Goal: Use online tool/utility: Utilize a website feature to perform a specific function

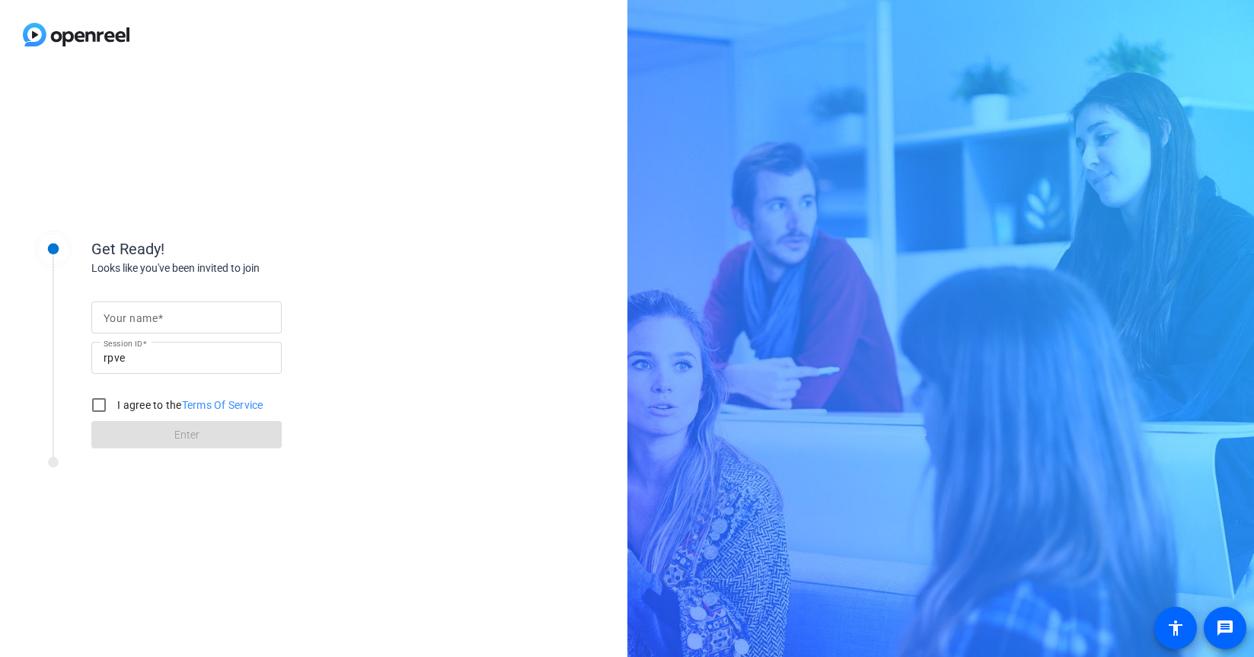
click at [164, 317] on input "Your name" at bounding box center [187, 317] width 166 height 18
type input "[PERSON_NAME]"
click at [102, 414] on input "I agree to the Terms Of Service" at bounding box center [99, 405] width 30 height 30
checkbox input "true"
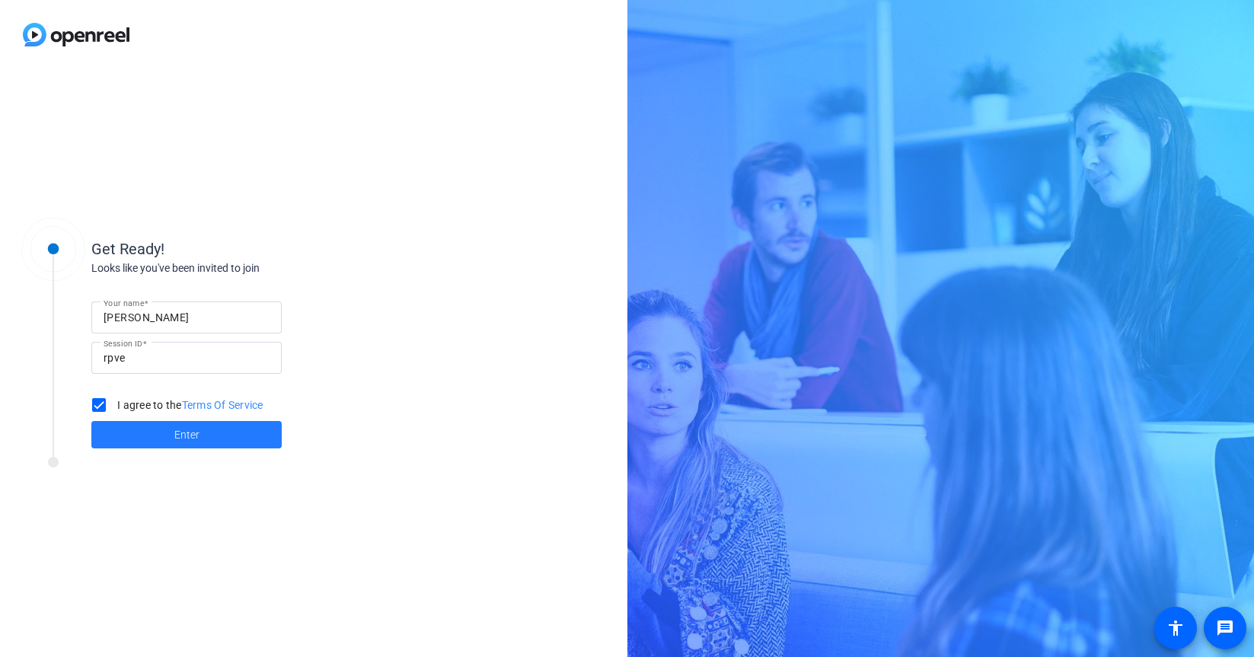
click at [141, 434] on span at bounding box center [186, 434] width 190 height 37
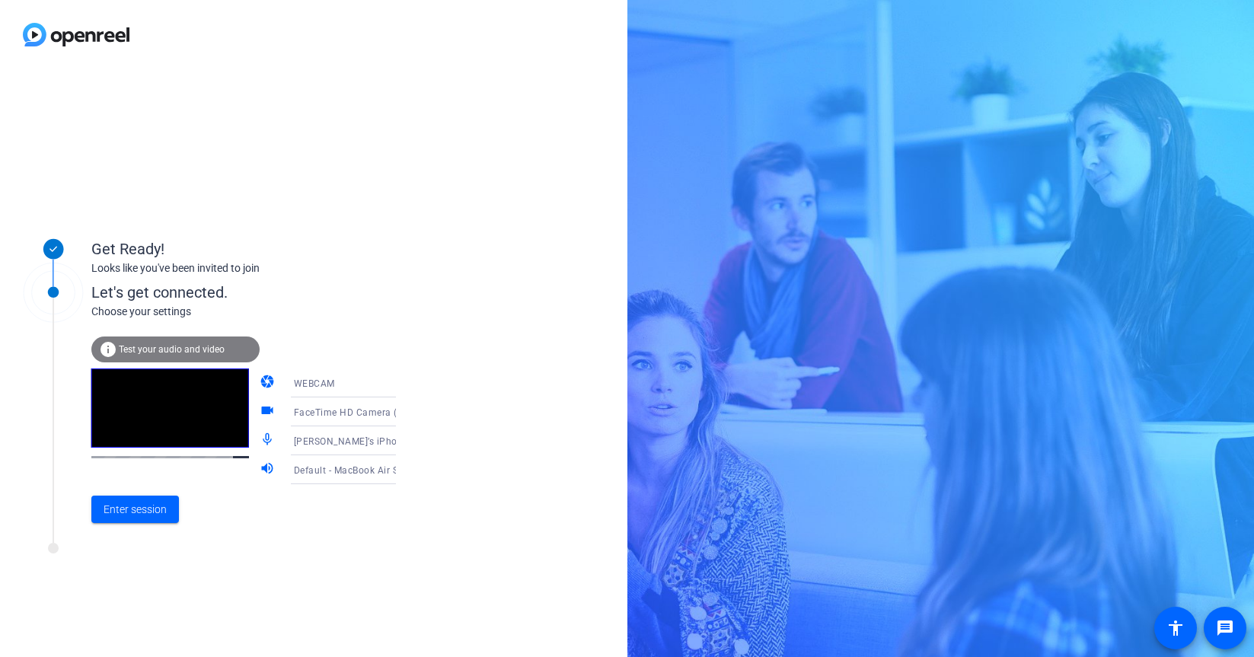
click at [348, 441] on span "[PERSON_NAME]’s iPhone Microphone" at bounding box center [379, 441] width 170 height 12
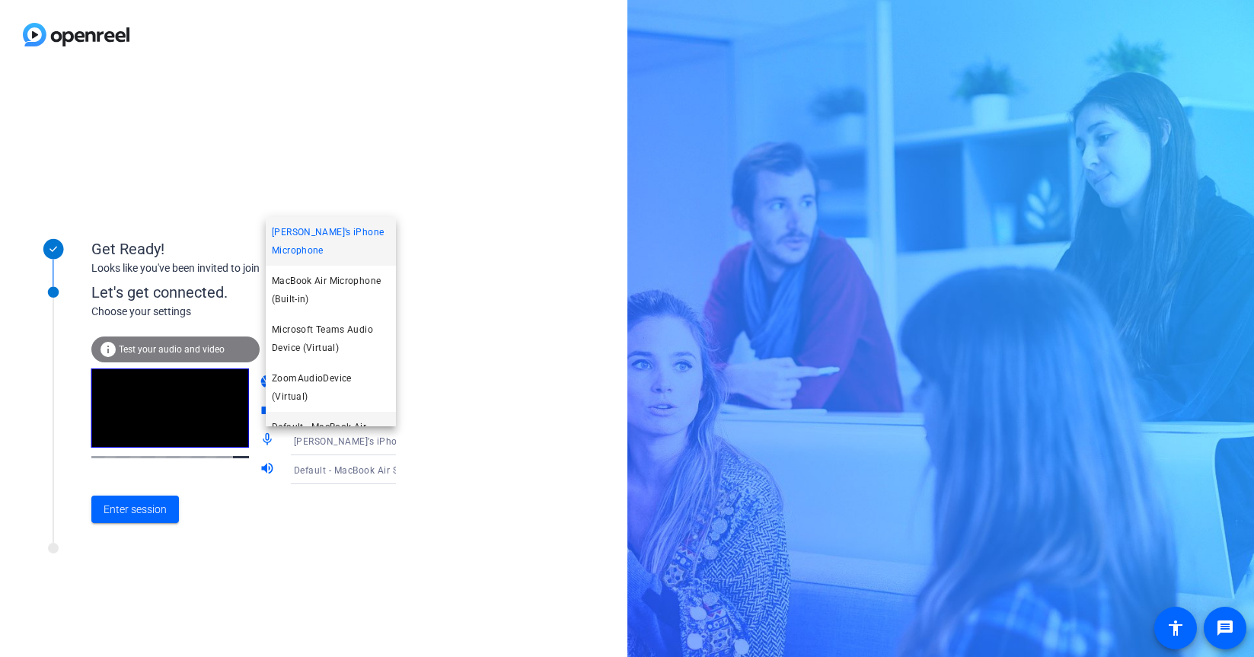
click at [348, 418] on span "Default - MacBook Air Microphone (Built-in)" at bounding box center [331, 436] width 118 height 37
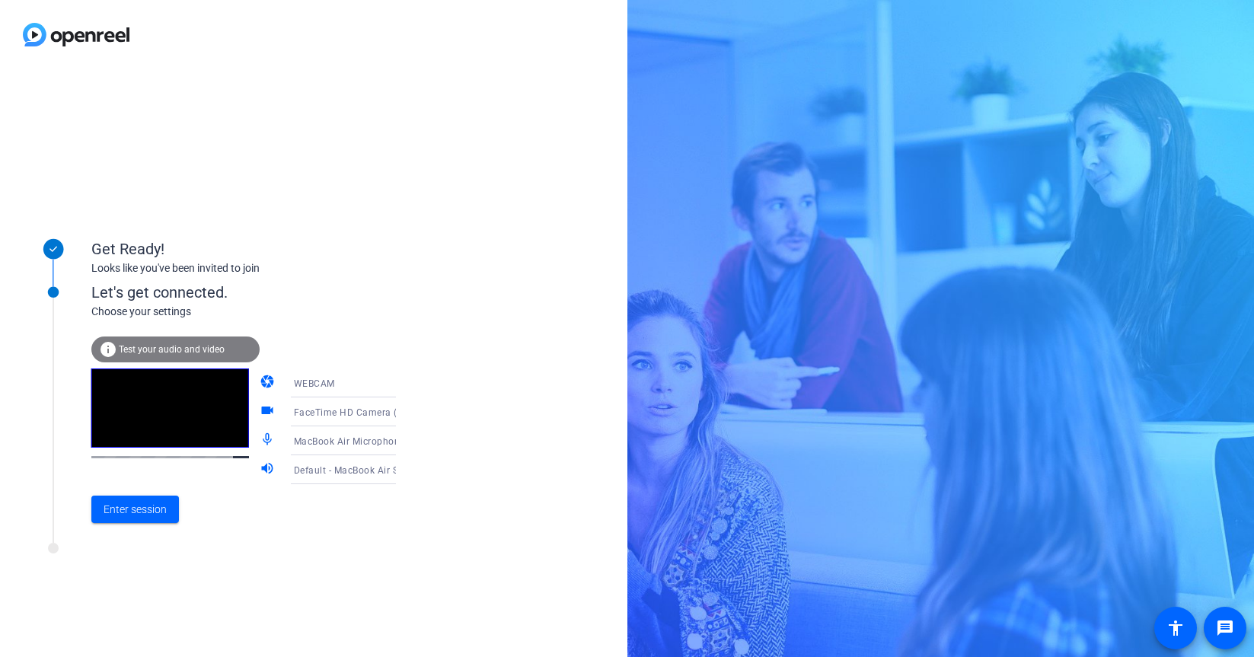
click at [351, 418] on div "FaceTime HD Camera (C4E1:9BFB)" at bounding box center [351, 412] width 114 height 19
click at [467, 416] on div at bounding box center [627, 328] width 1254 height 657
click at [148, 512] on span "Enter session" at bounding box center [135, 510] width 63 height 16
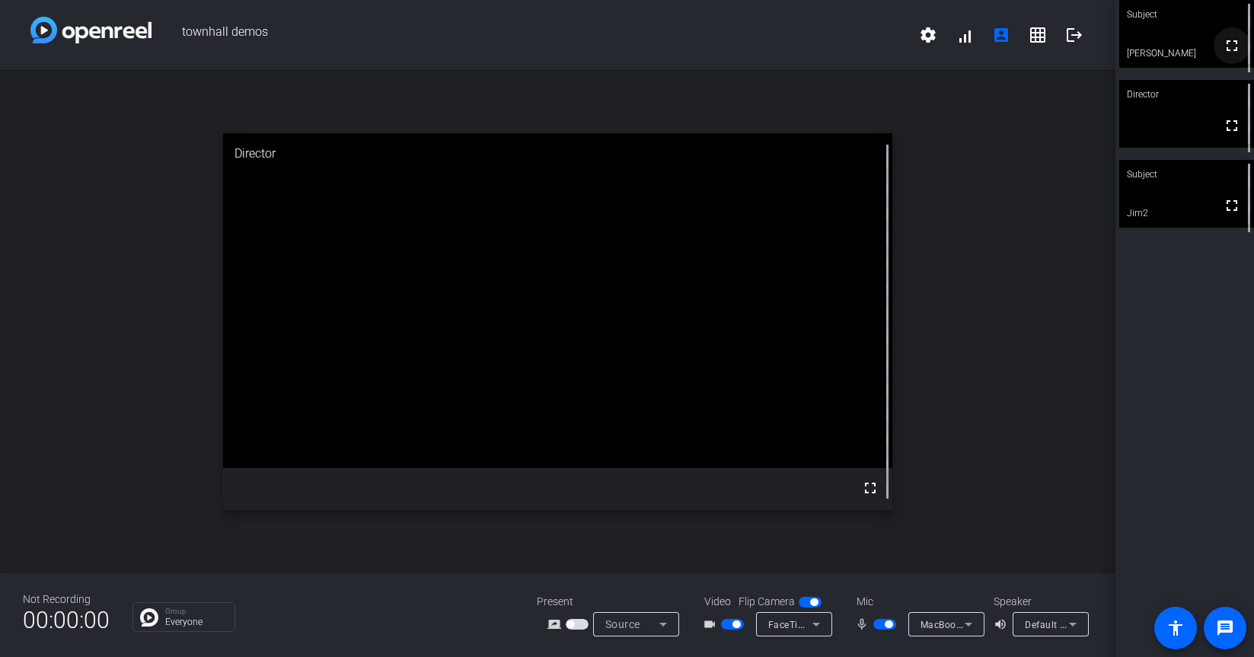
click at [1233, 55] on mat-icon "fullscreen" at bounding box center [1231, 46] width 18 height 18
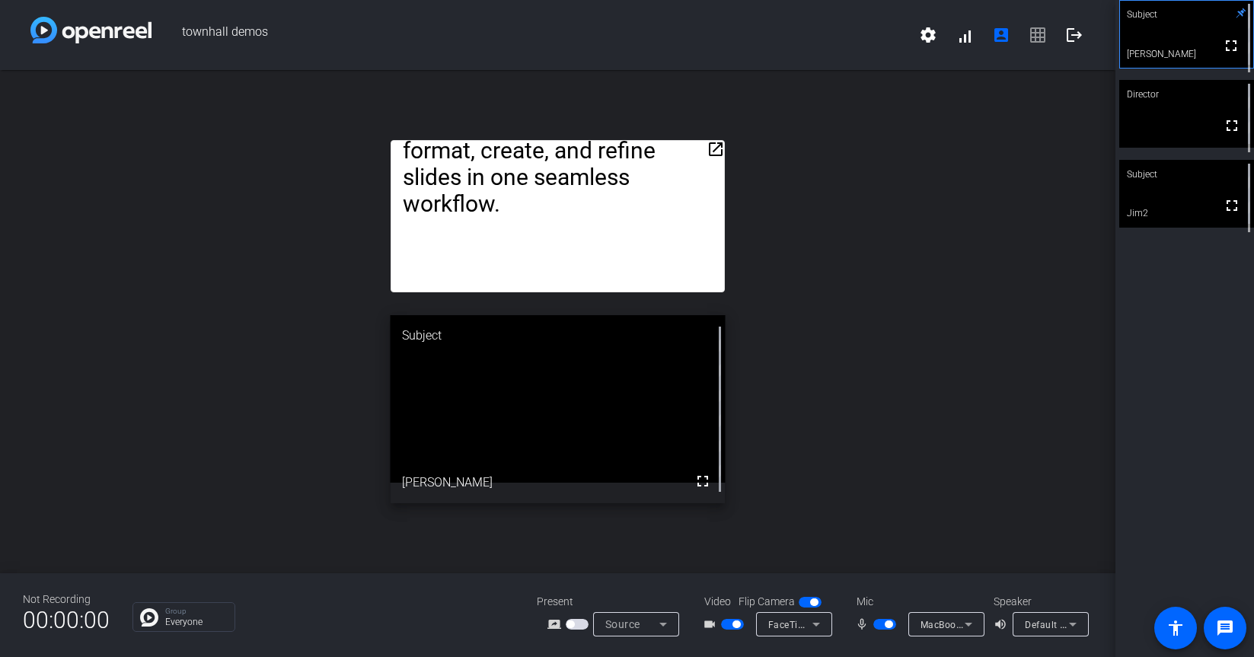
click at [714, 150] on mat-icon "open_in_new" at bounding box center [715, 149] width 18 height 18
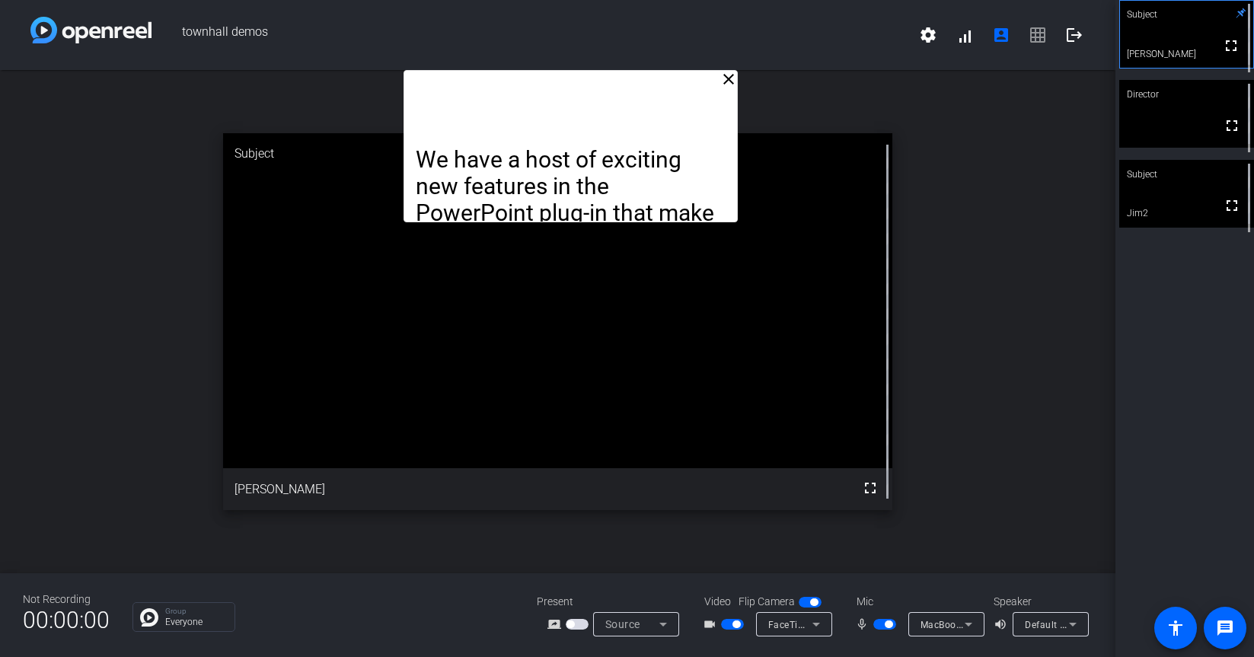
drag, startPoint x: 722, startPoint y: 230, endPoint x: 734, endPoint y: 169, distance: 62.2
click at [734, 169] on div "We have a host of exciting new features in the PowerPoint plug-in that make it …" at bounding box center [570, 453] width 333 height 614
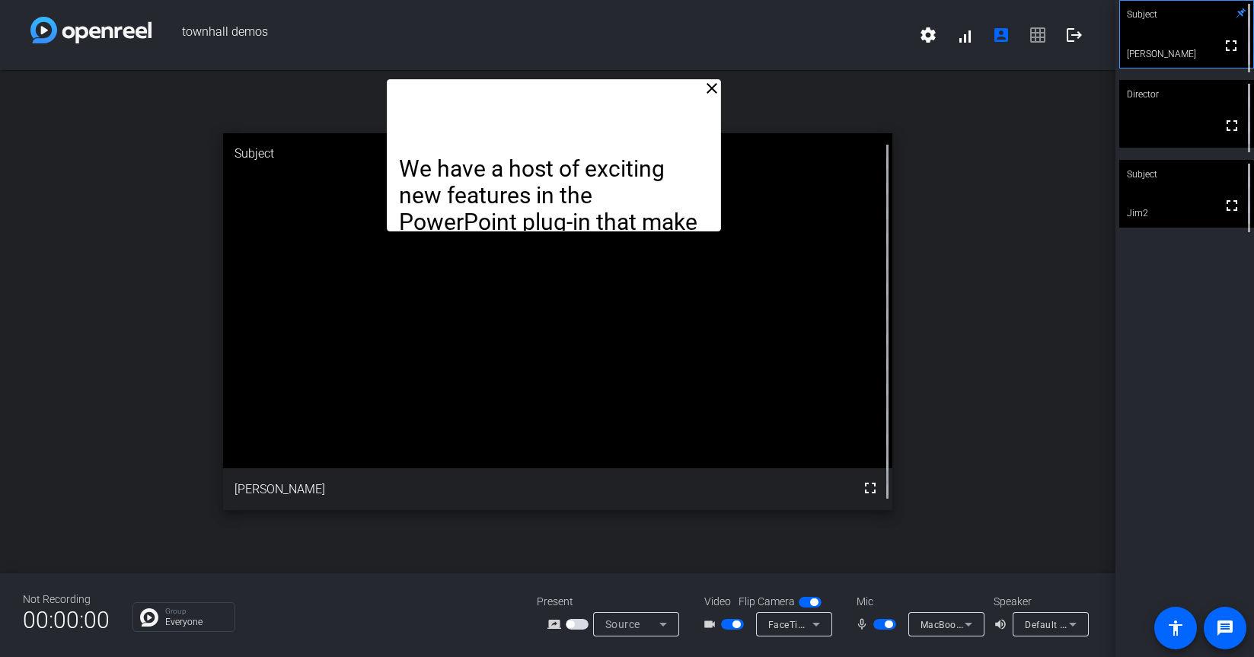
drag, startPoint x: 712, startPoint y: 167, endPoint x: 695, endPoint y: 177, distance: 19.1
click at [695, 177] on p "We have a host of exciting new features in the PowerPoint plug-in that make it …" at bounding box center [554, 275] width 311 height 241
